Goal: Task Accomplishment & Management: Use online tool/utility

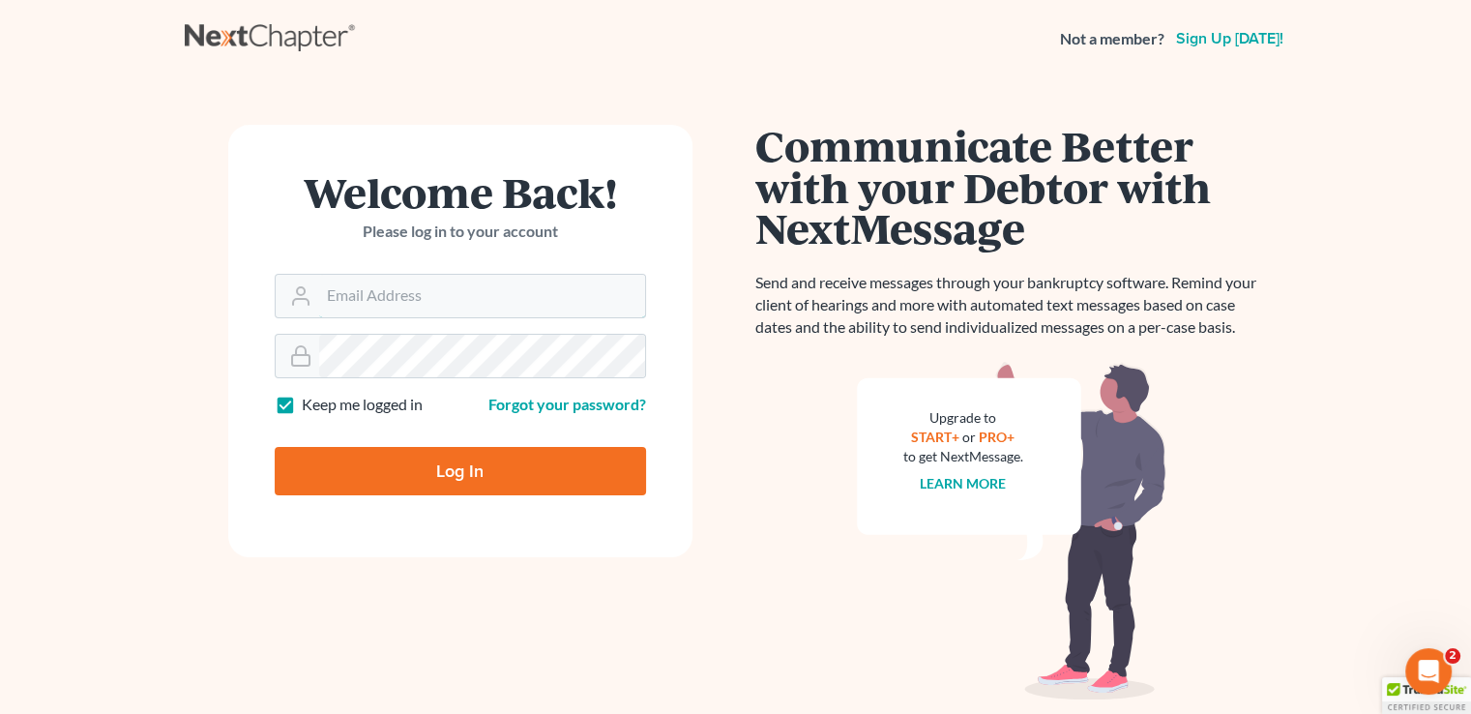
type input "kenneth@dsouzalegal.com"
click at [457, 481] on input "Log In" at bounding box center [460, 471] width 371 height 48
type input "Thinking..."
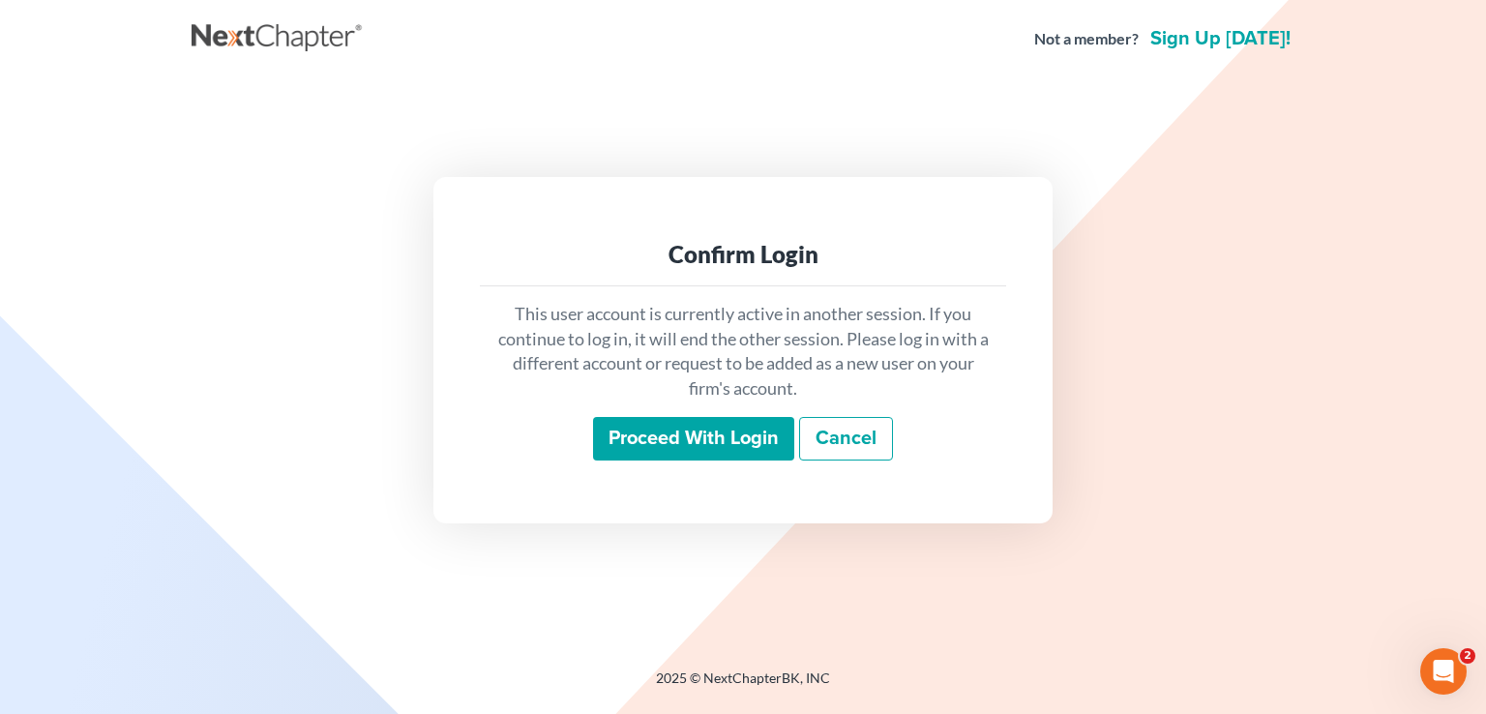
click at [688, 432] on input "Proceed with login" at bounding box center [693, 439] width 201 height 44
